Goal: Information Seeking & Learning: Find contact information

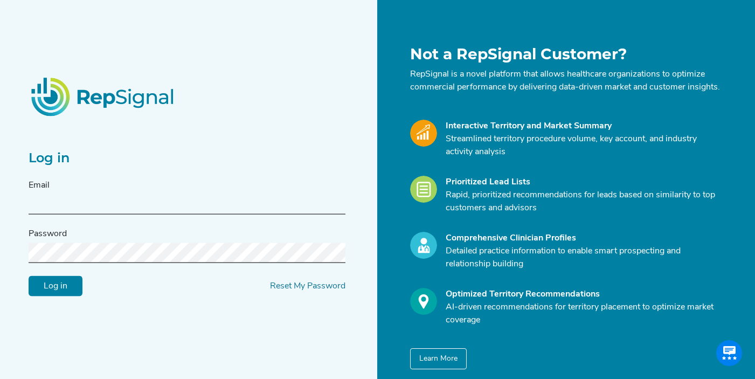
type input "[EMAIL_ADDRESS][DOMAIN_NAME]"
click at [58, 290] on input "Log in" at bounding box center [56, 286] width 54 height 20
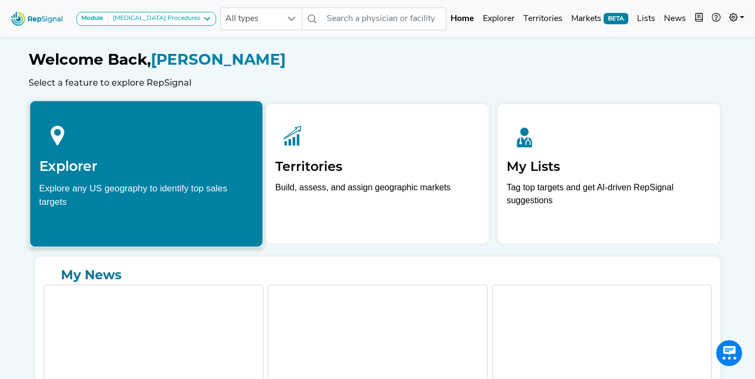
click at [141, 165] on h2 "Explorer" at bounding box center [146, 166] width 214 height 16
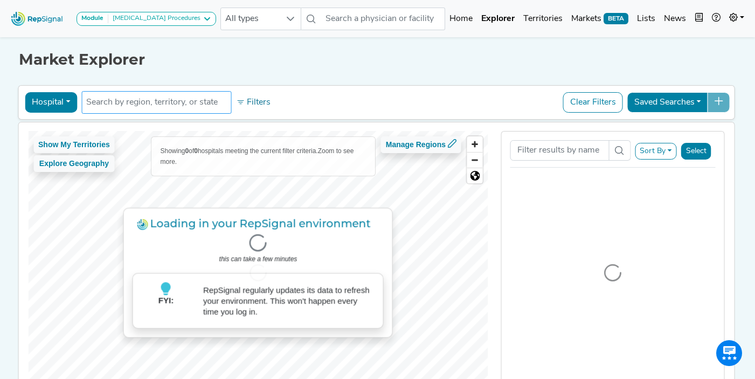
click at [169, 105] on input "text" at bounding box center [156, 102] width 140 height 13
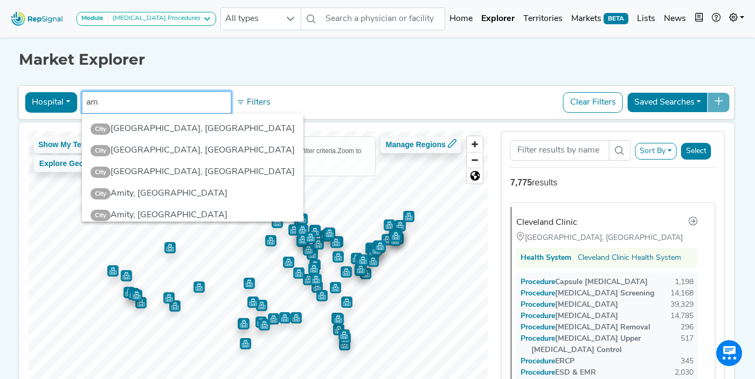
type input "a"
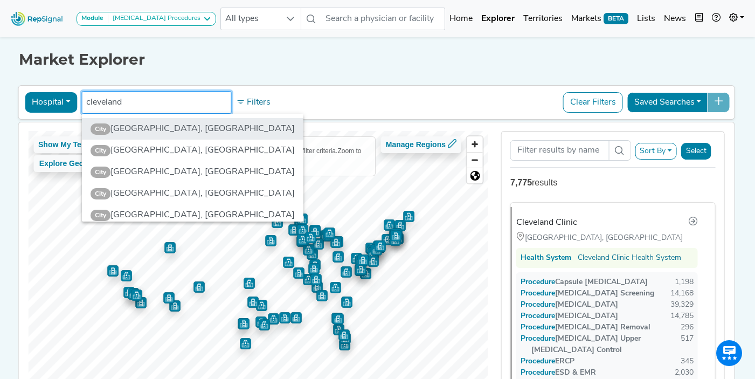
type input "cleveland"
click at [154, 132] on li "City Cleveland, OH" at bounding box center [193, 129] width 222 height 22
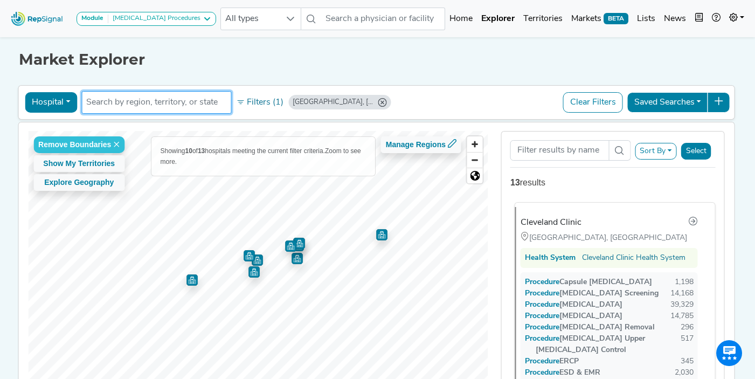
click at [541, 223] on div "Cleveland Clinic" at bounding box center [551, 222] width 61 height 13
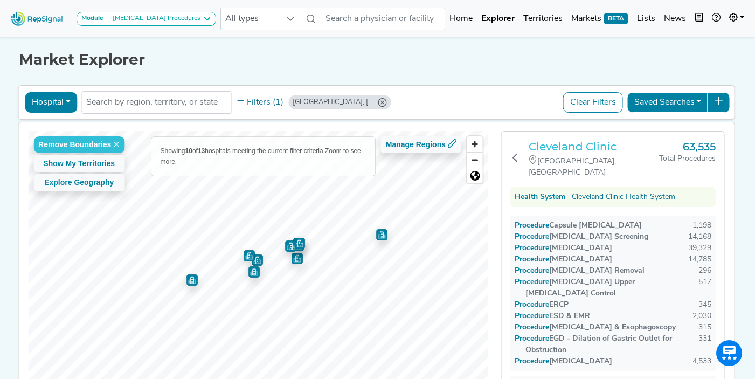
click at [553, 149] on h3 "Cleveland Clinic" at bounding box center [594, 146] width 130 height 13
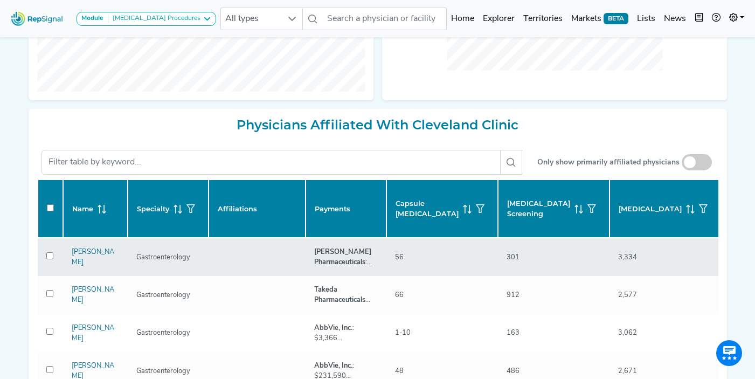
checkbox input "false"
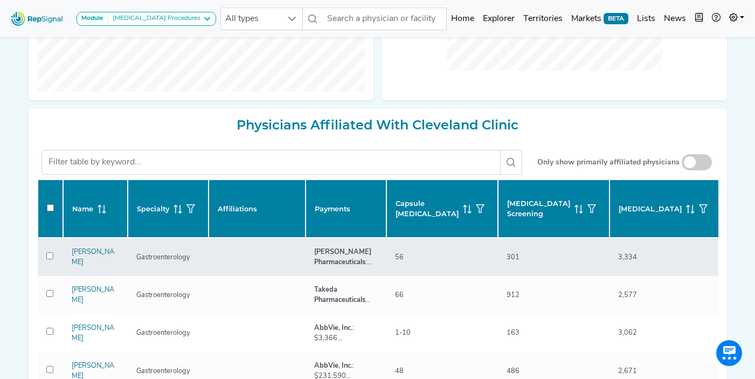
checkbox input "false"
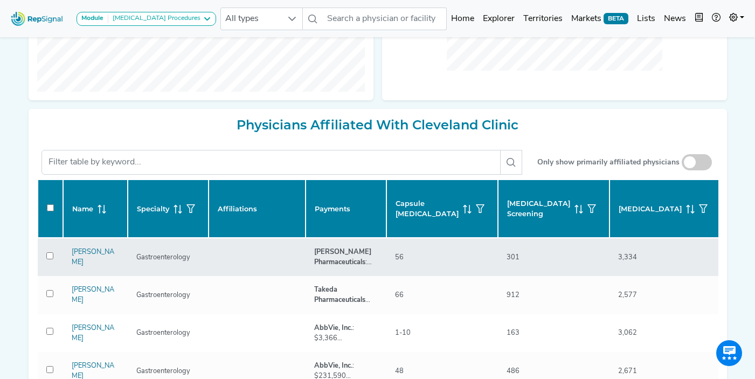
checkbox input "false"
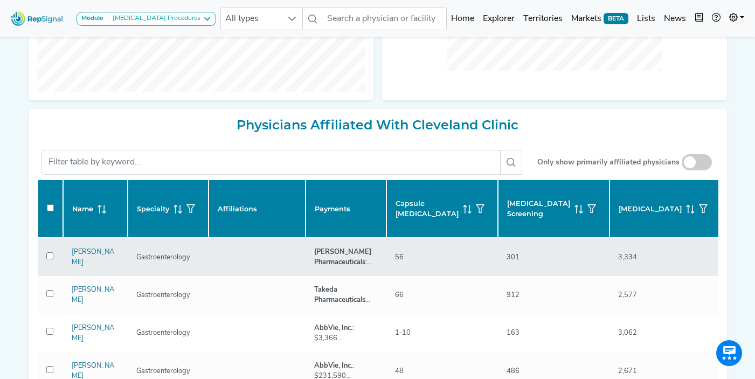
checkbox input "false"
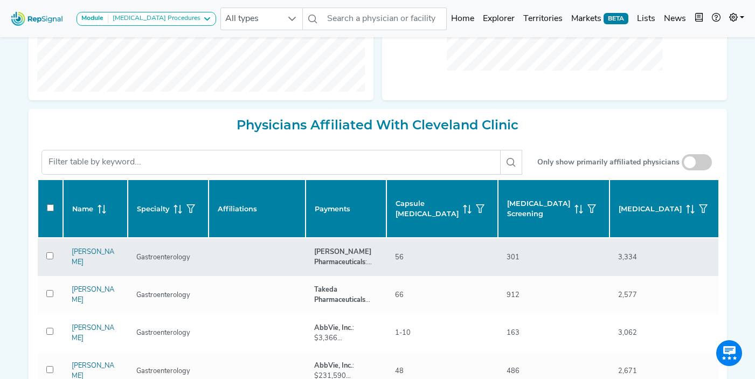
checkbox input "false"
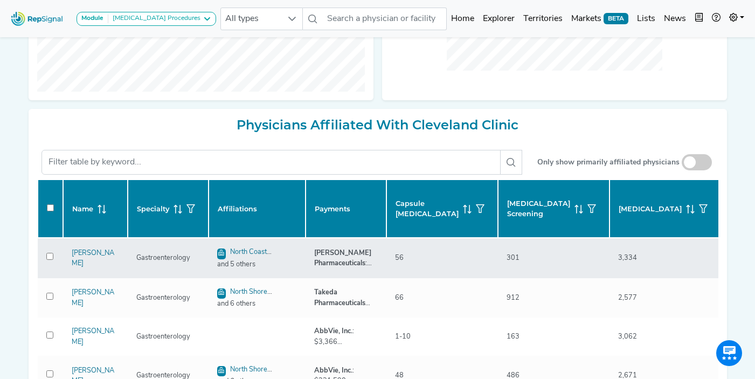
checkbox input "false"
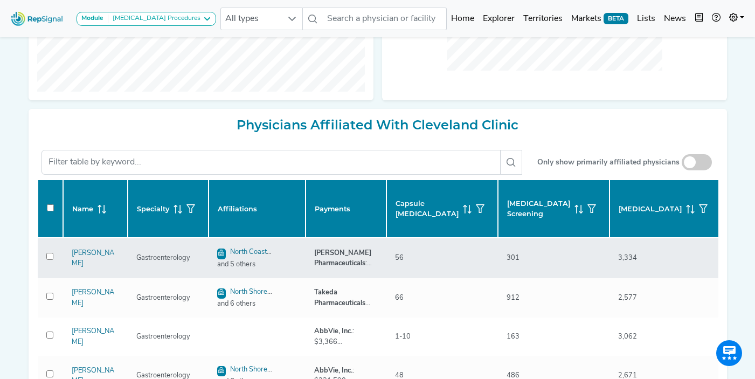
checkbox input "false"
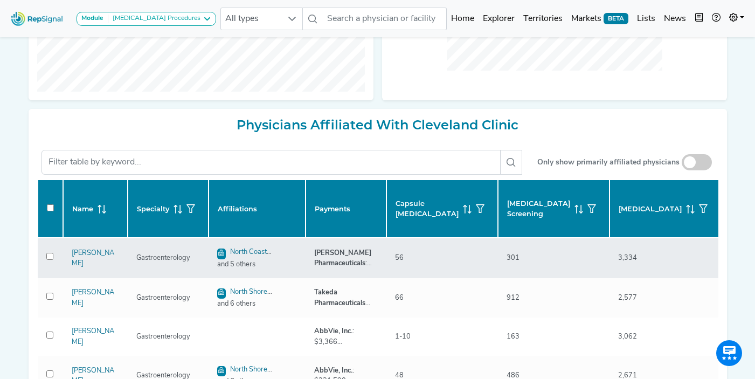
checkbox input "false"
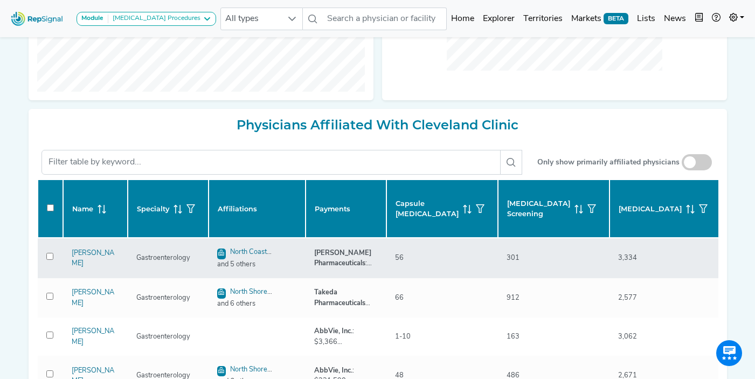
checkbox input "false"
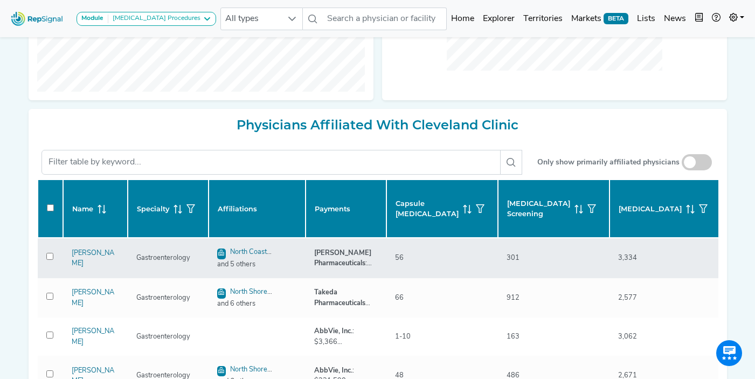
checkbox input "false"
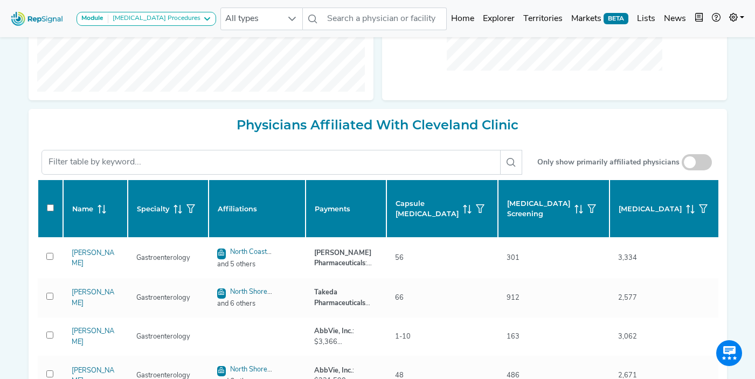
checkbox input "false"
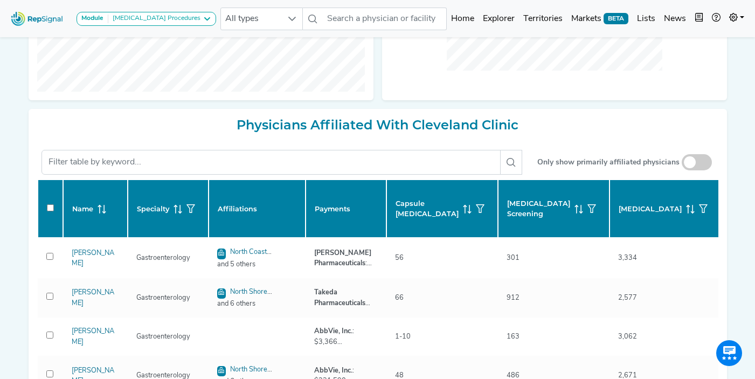
checkbox input "false"
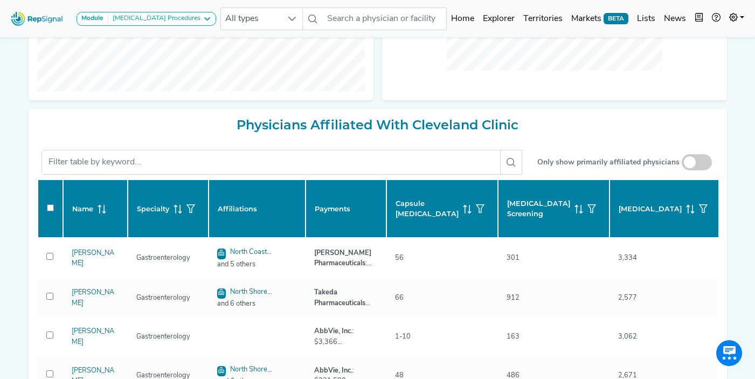
checkbox input "false"
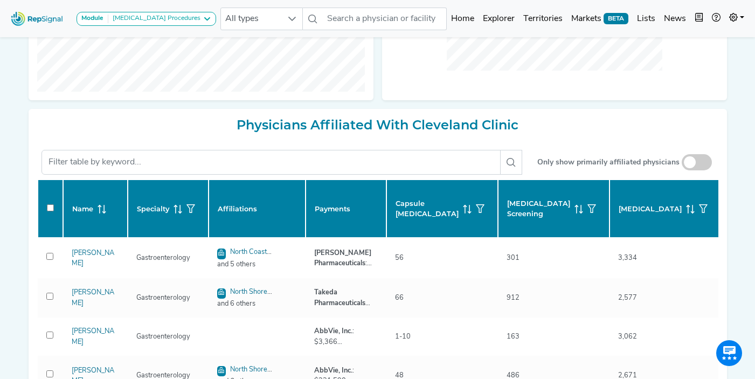
checkbox input "false"
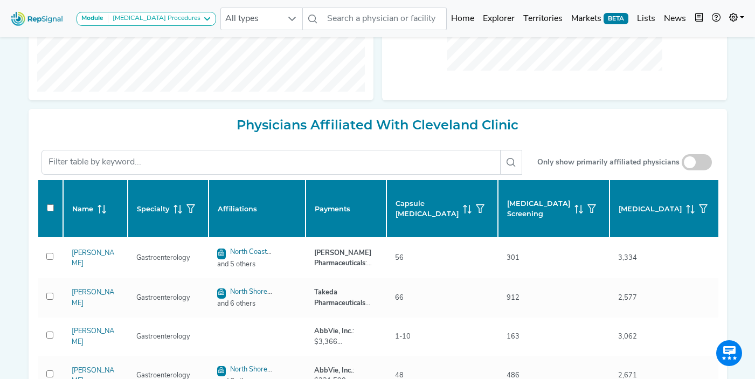
checkbox input "false"
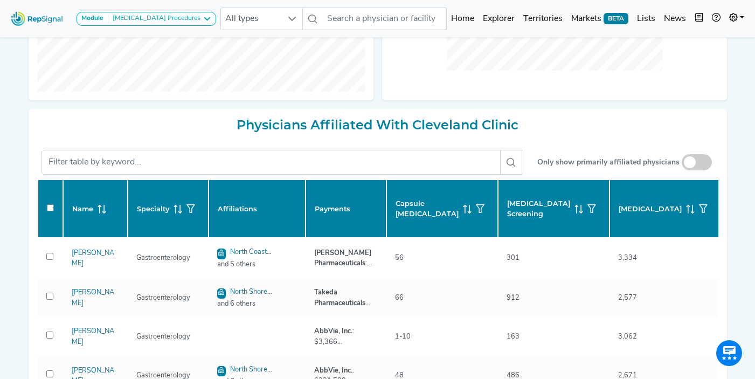
checkbox input "false"
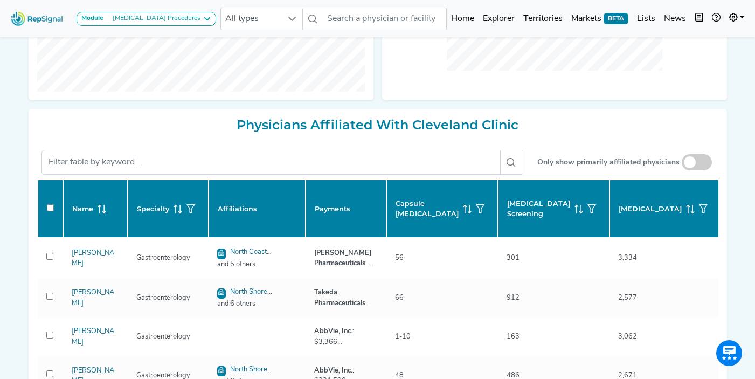
checkbox input "false"
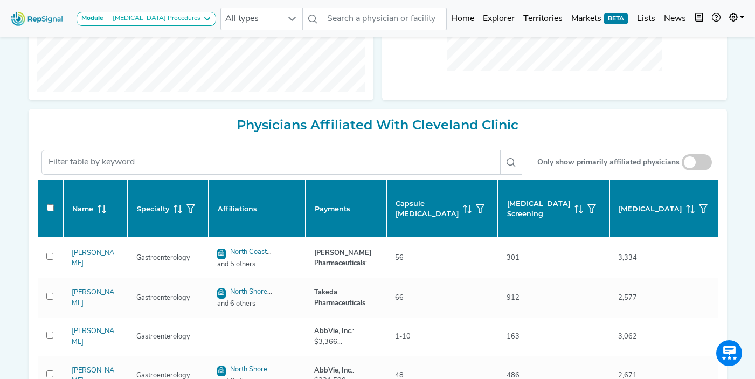
checkbox input "false"
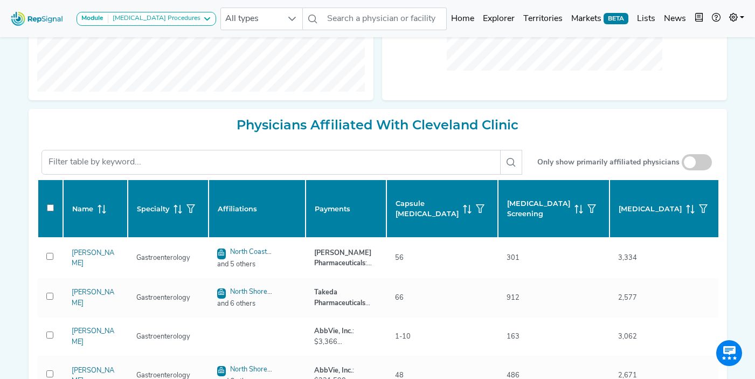
checkbox input "false"
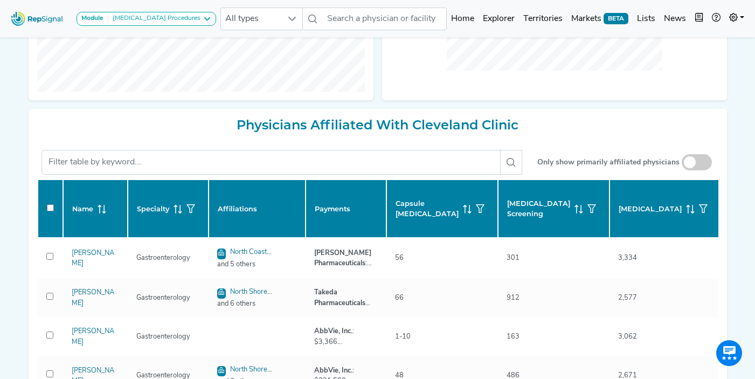
checkbox input "false"
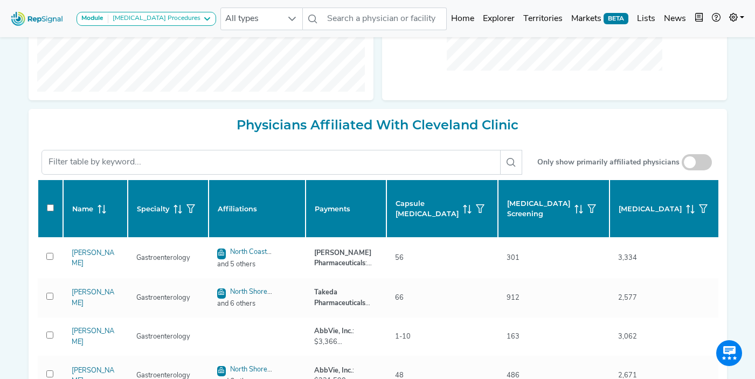
checkbox input "false"
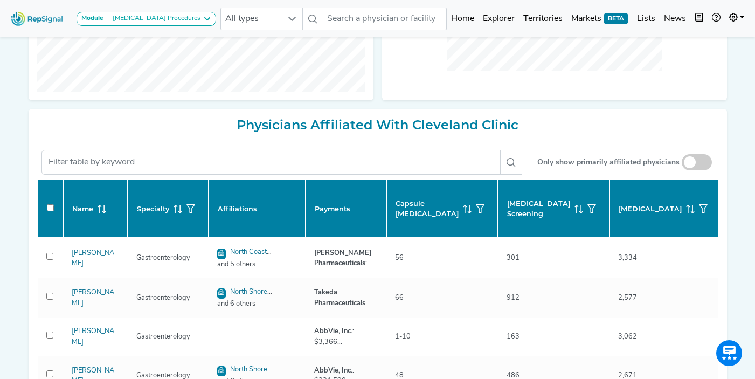
checkbox input "false"
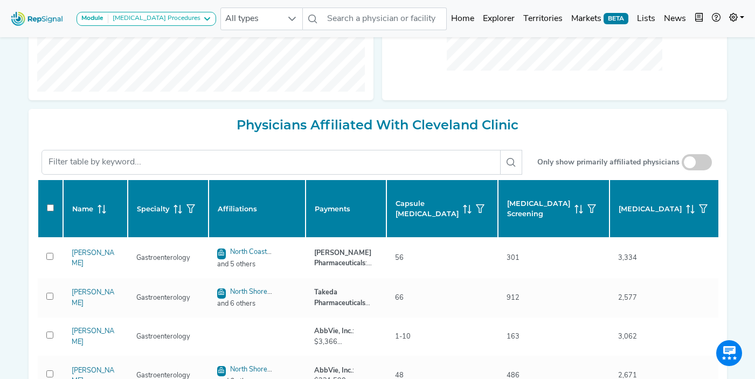
checkbox input "false"
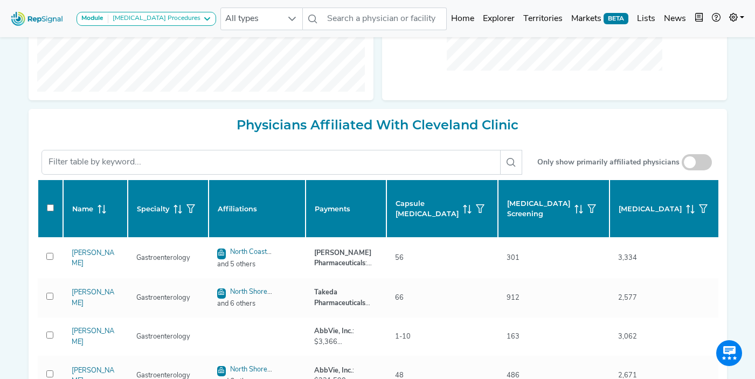
checkbox input "false"
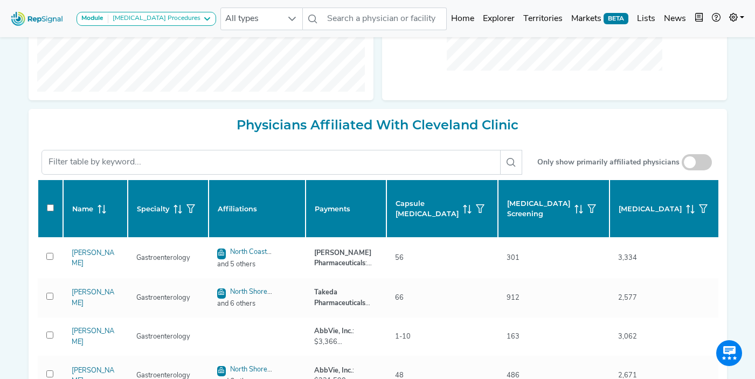
checkbox input "false"
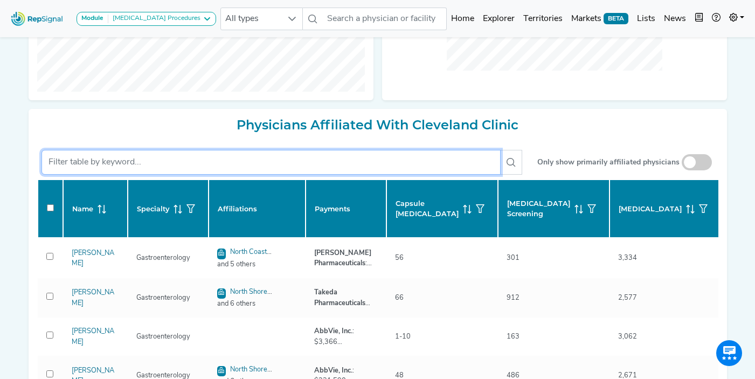
click at [103, 167] on input "text" at bounding box center [270, 162] width 459 height 25
checkbox input "false"
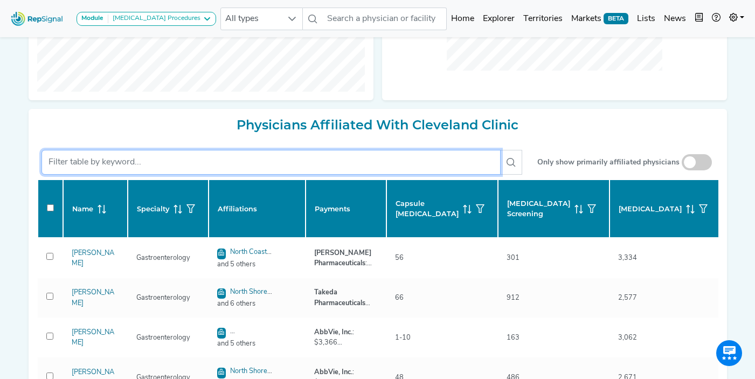
checkbox input "false"
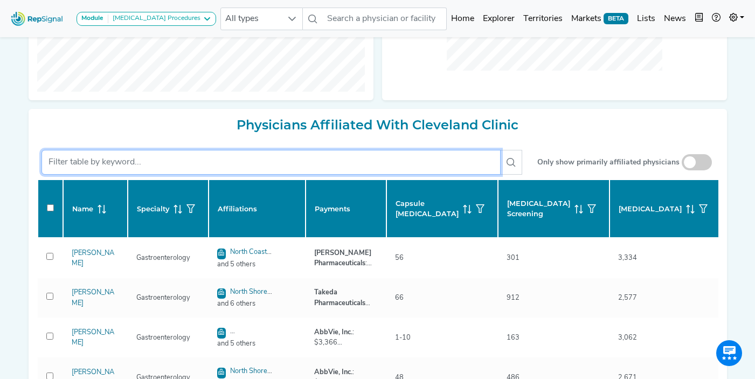
checkbox input "false"
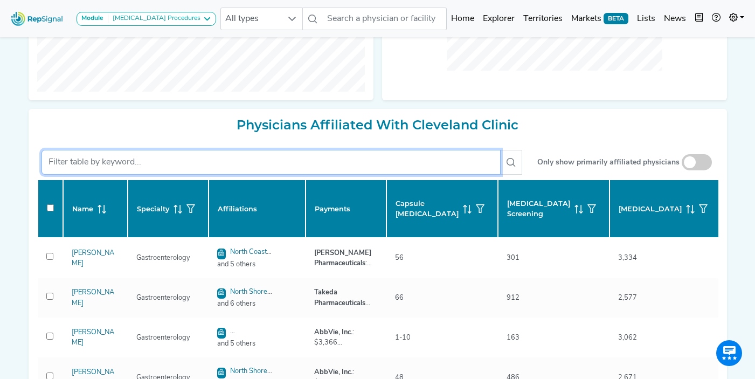
checkbox input "false"
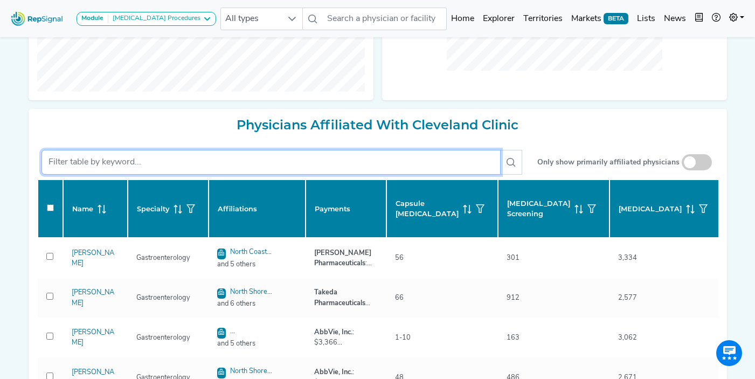
checkbox input "false"
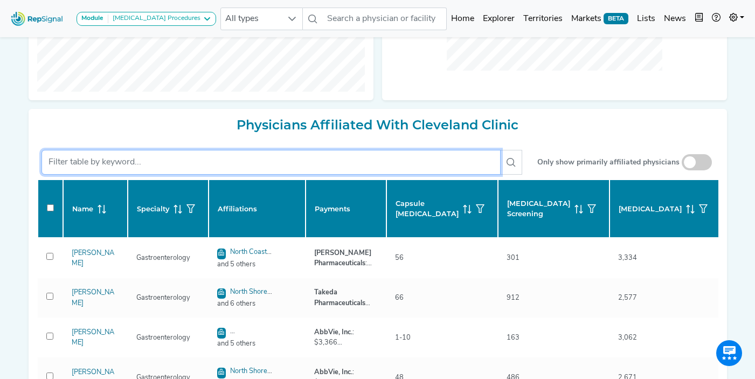
checkbox input "false"
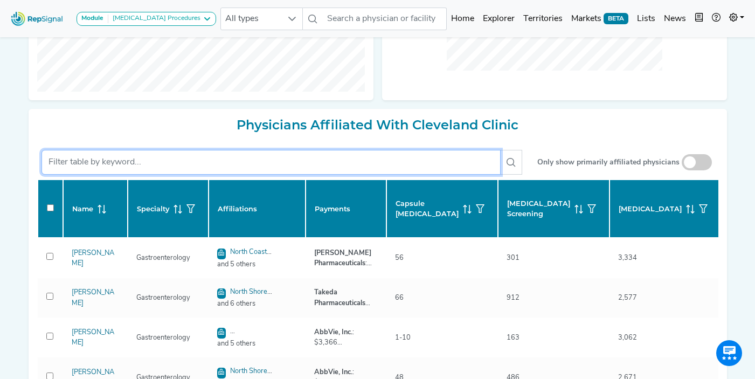
checkbox input "false"
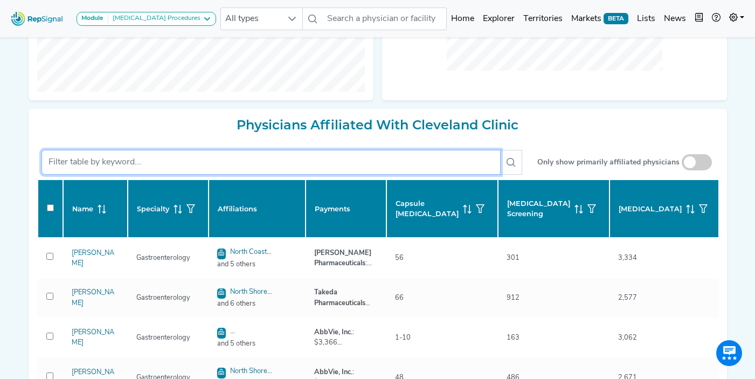
checkbox input "false"
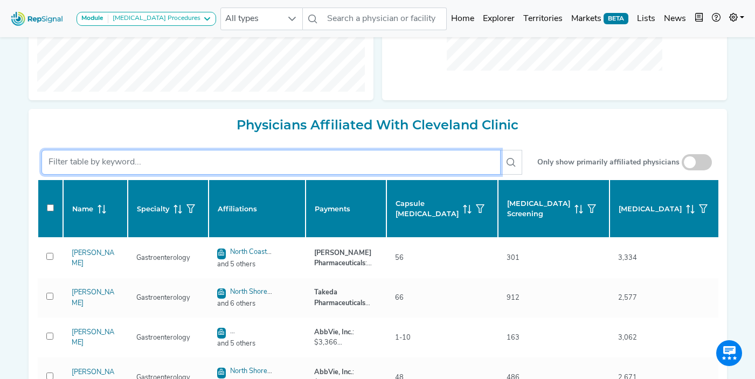
checkbox input "false"
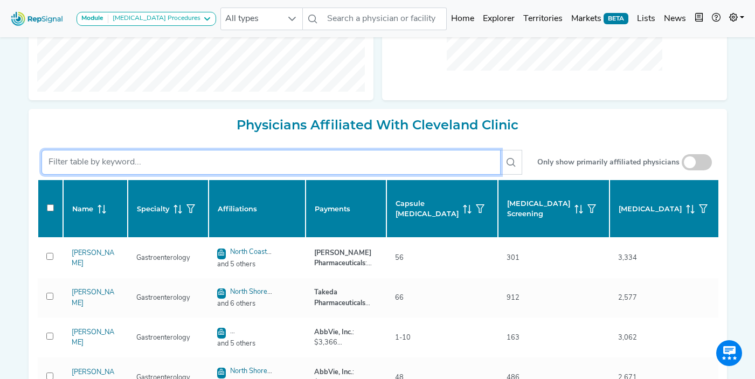
checkbox input "false"
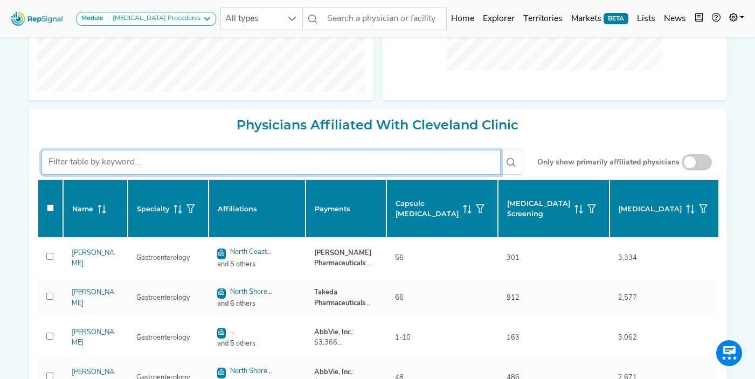
checkbox input "false"
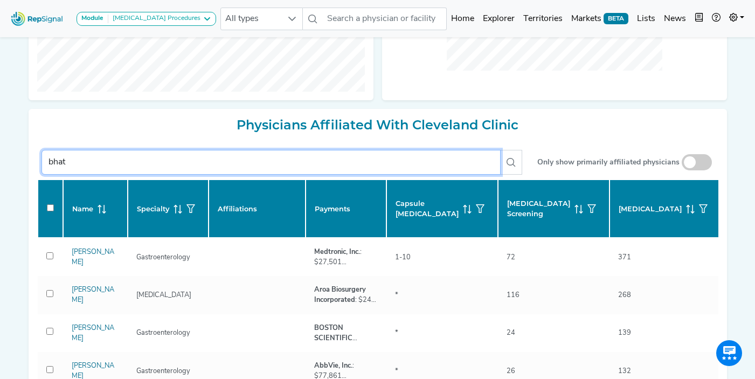
type input "bhatt"
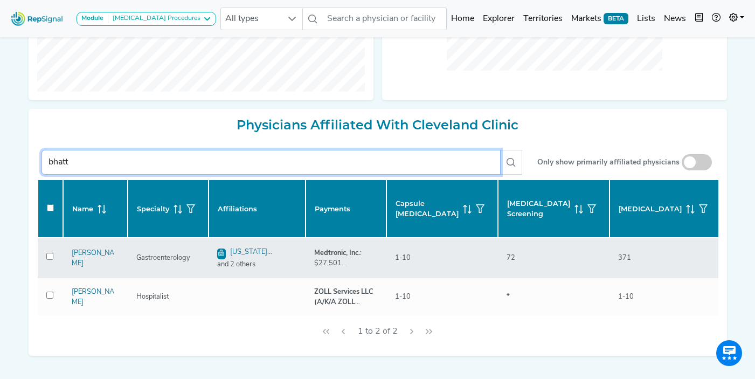
checkbox input "false"
type input "bhatt"
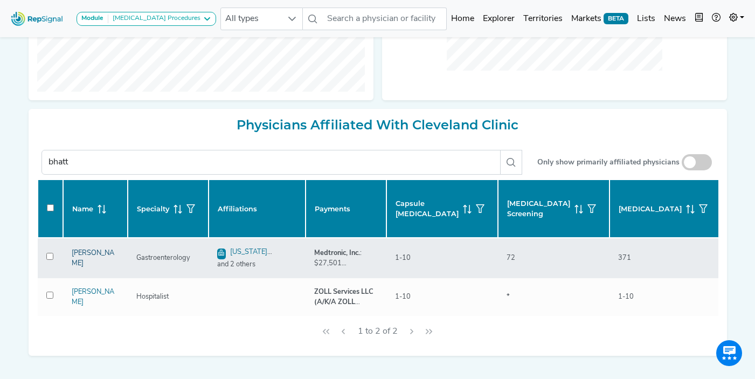
click at [86, 258] on link "[PERSON_NAME]" at bounding box center [93, 258] width 43 height 17
checkbox input "false"
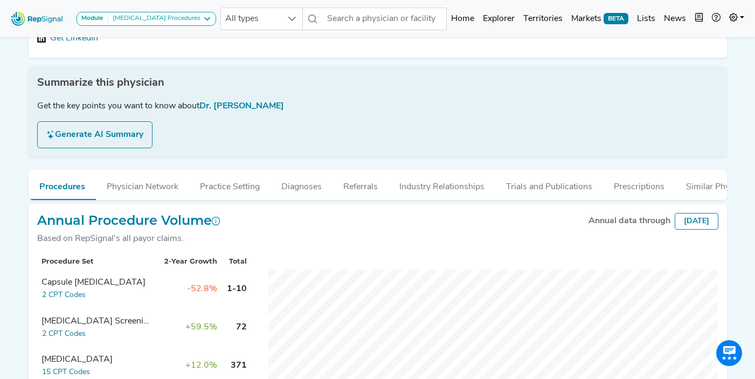
scroll to position [127, 0]
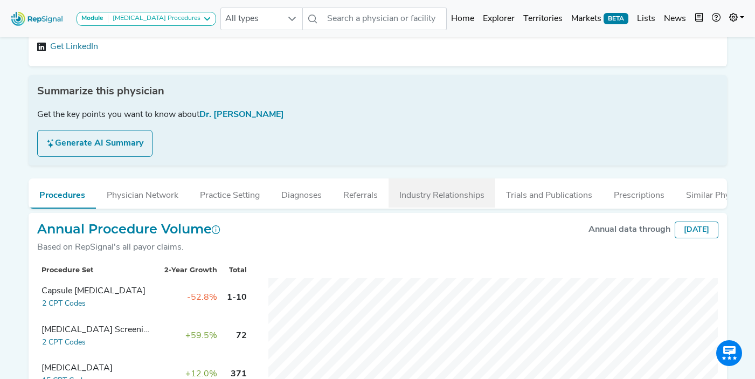
click at [435, 199] on button "Industry Relationships" at bounding box center [442, 192] width 107 height 29
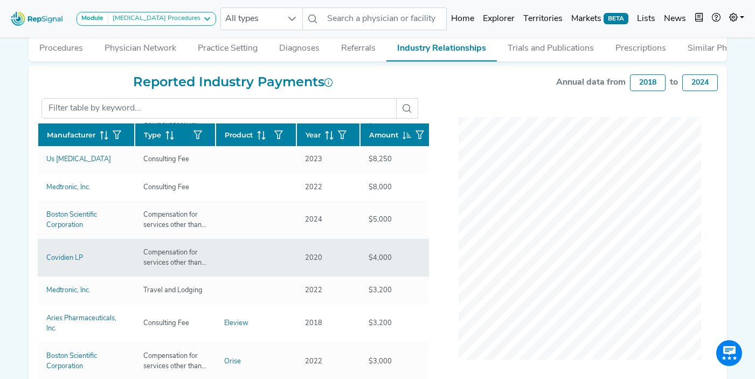
scroll to position [0, 0]
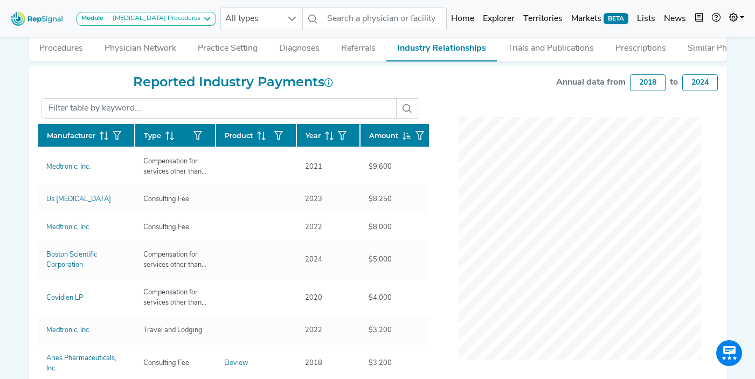
click at [327, 136] on icon at bounding box center [327, 136] width 1 height 9
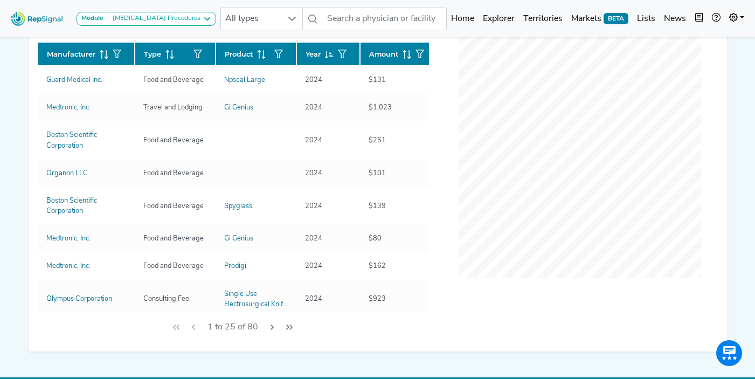
scroll to position [357, 0]
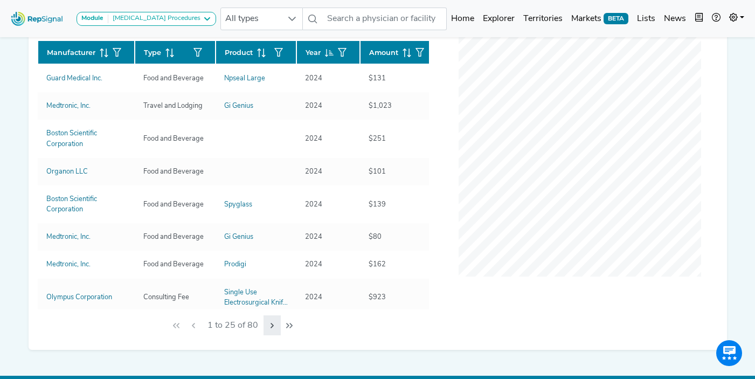
click at [273, 325] on icon "Next Page" at bounding box center [272, 325] width 3 height 5
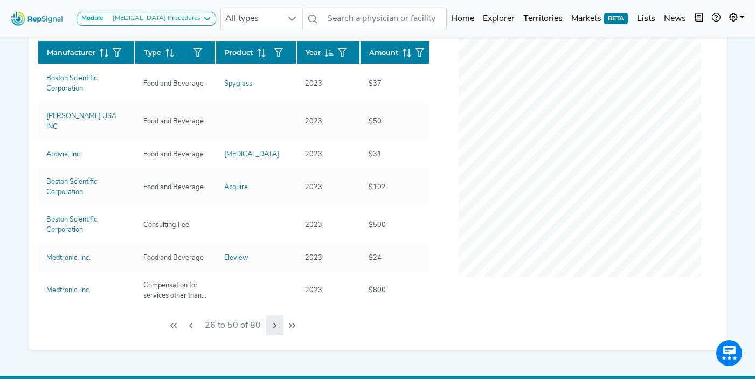
click at [273, 325] on icon "Next Page" at bounding box center [275, 325] width 9 height 9
